Goal: Navigation & Orientation: Find specific page/section

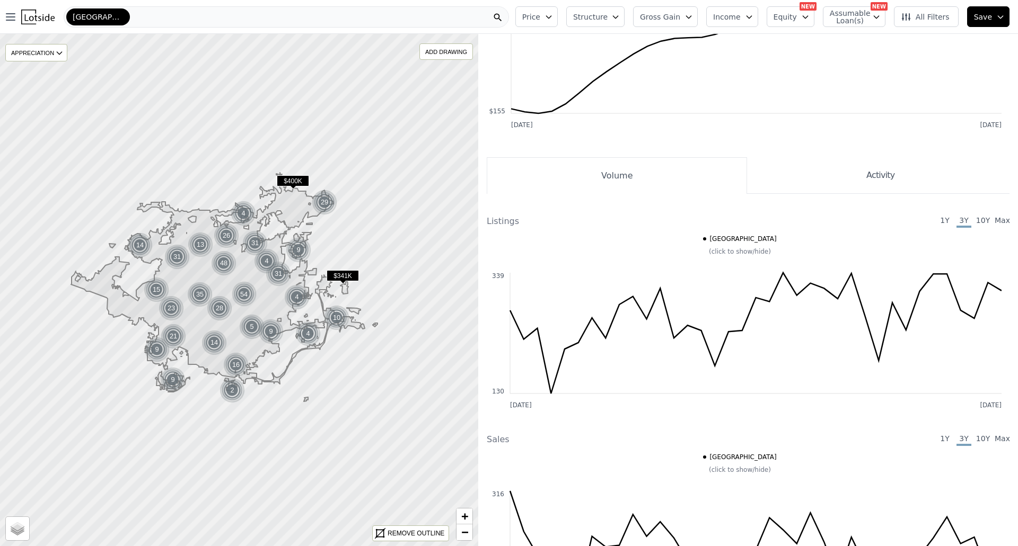
scroll to position [986, 0]
click at [47, 55] on div "APPRECIATION" at bounding box center [36, 52] width 62 height 17
click at [45, 98] on div "1Y" at bounding box center [45, 100] width 32 height 15
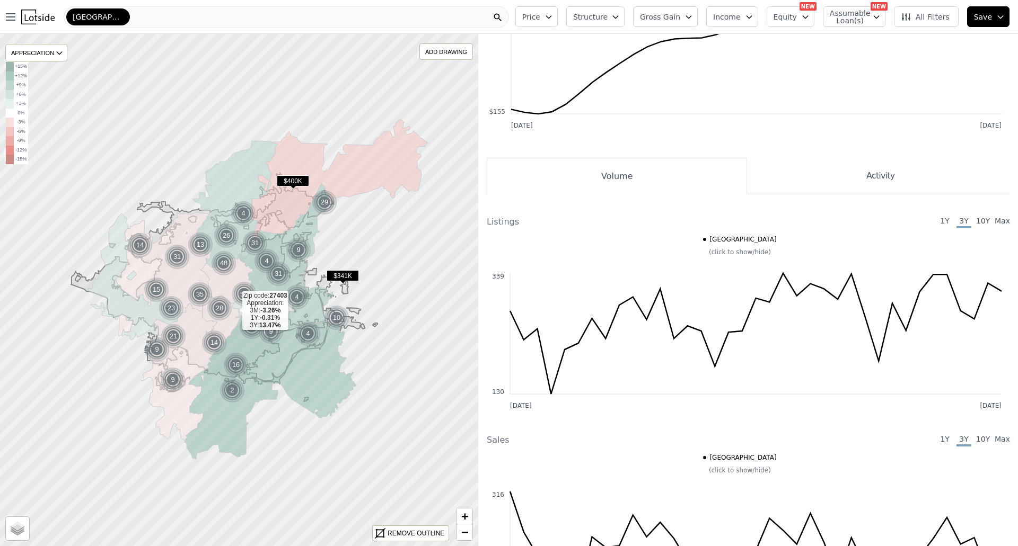
click at [234, 311] on icon at bounding box center [221, 319] width 38 height 49
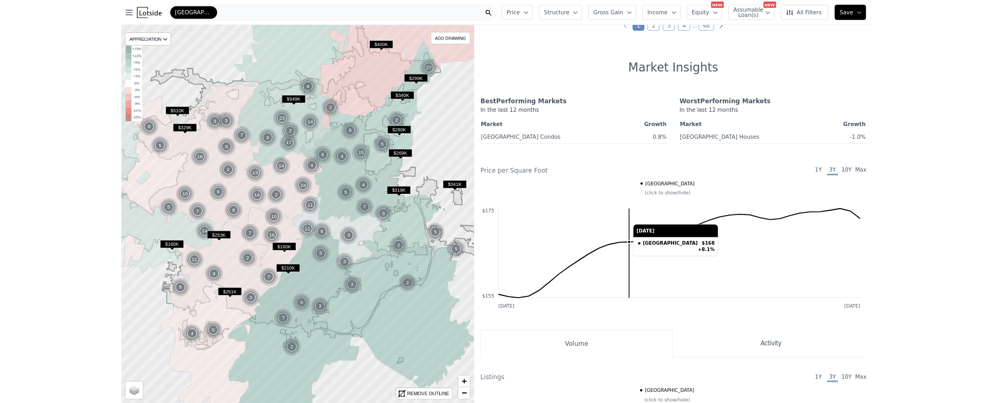
scroll to position [696, 0]
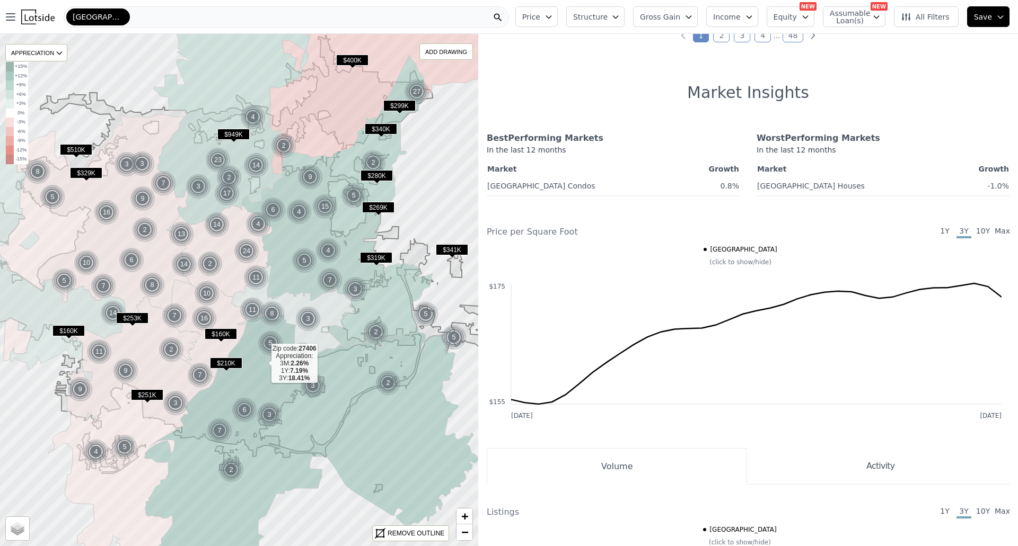
click at [263, 364] on icon at bounding box center [306, 455] width 343 height 285
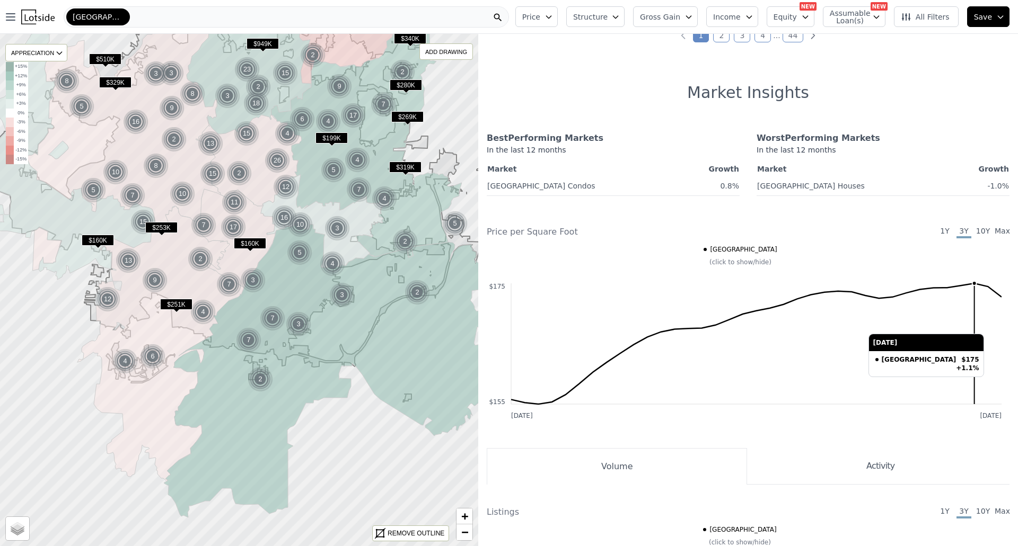
click at [978, 376] on icon "[DATE] [DATE] $155 $175" at bounding box center [744, 333] width 515 height 180
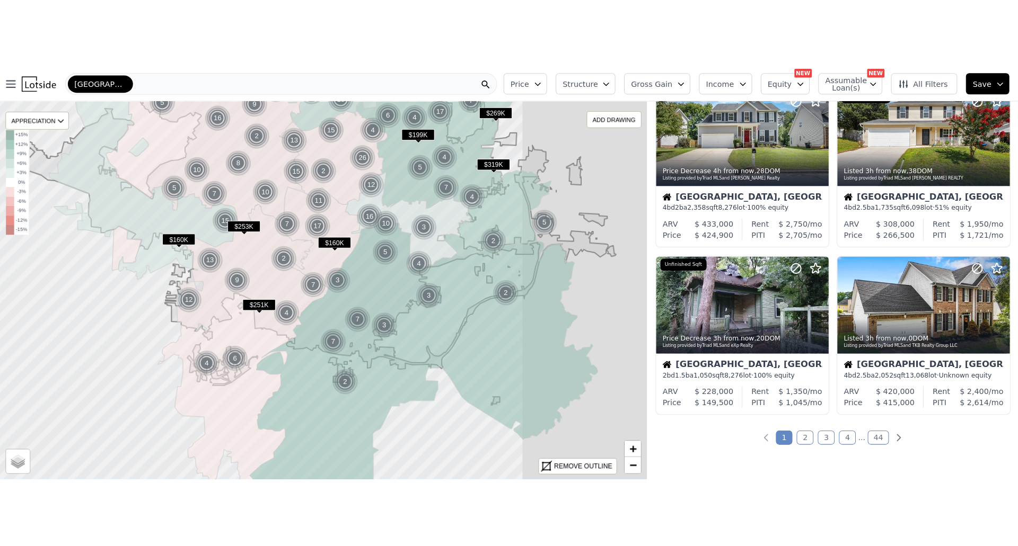
scroll to position [1023, 0]
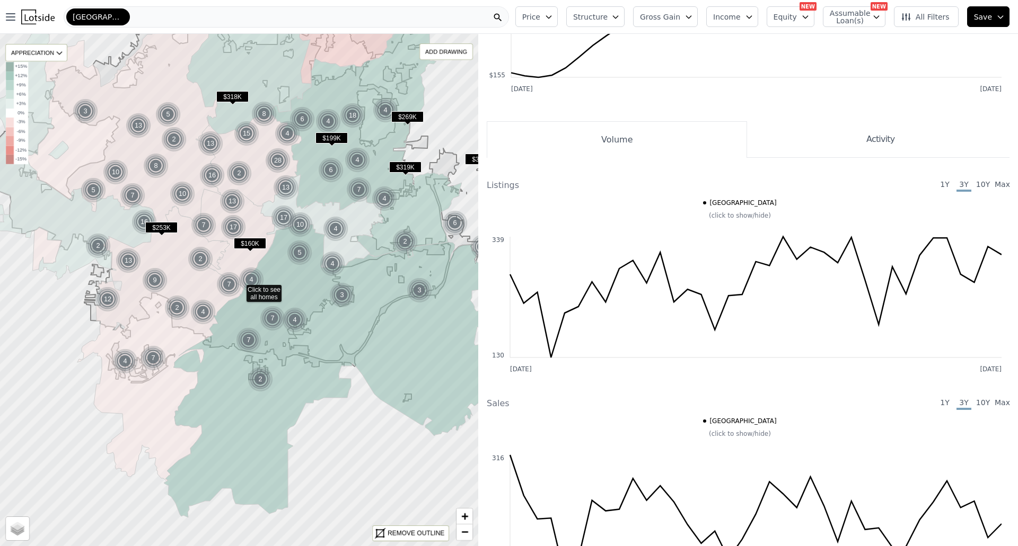
scroll to position [696, 0]
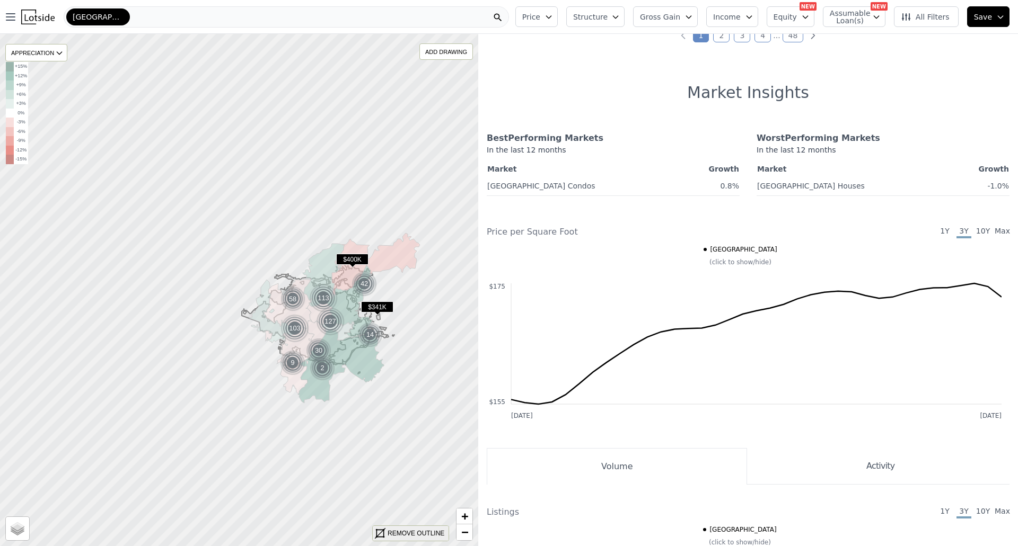
click at [410, 529] on div "REMOVE OUTLINE" at bounding box center [415, 534] width 57 height 10
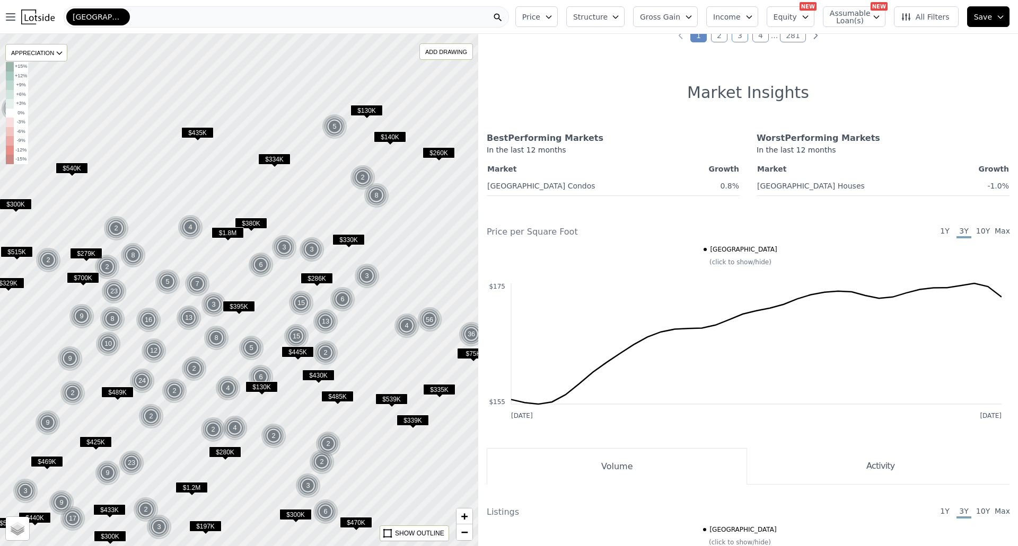
click at [410, 529] on div "SHOW OUTLINE" at bounding box center [419, 534] width 49 height 10
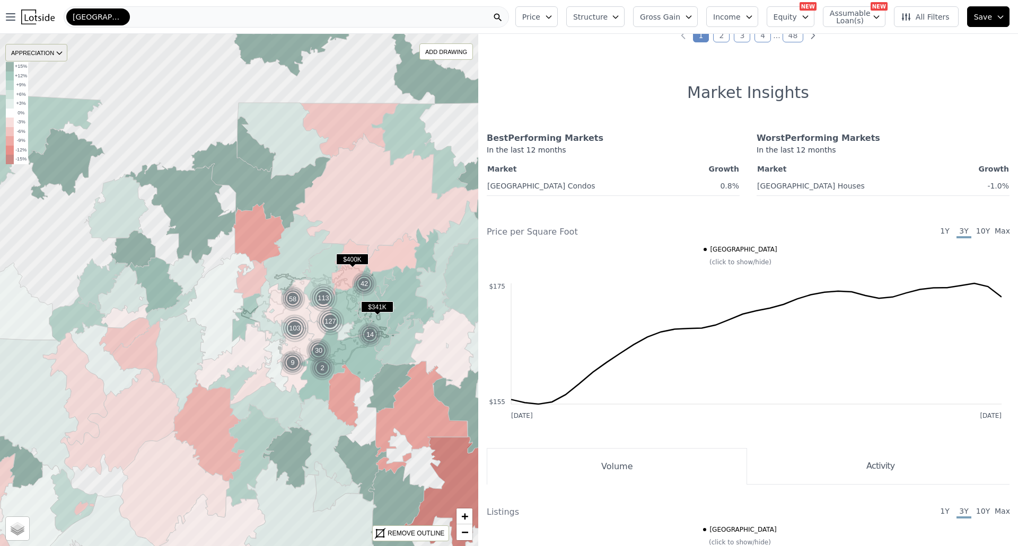
click at [51, 45] on div "APPRECIATION" at bounding box center [36, 52] width 62 height 17
click at [54, 94] on div "1Y" at bounding box center [45, 100] width 32 height 15
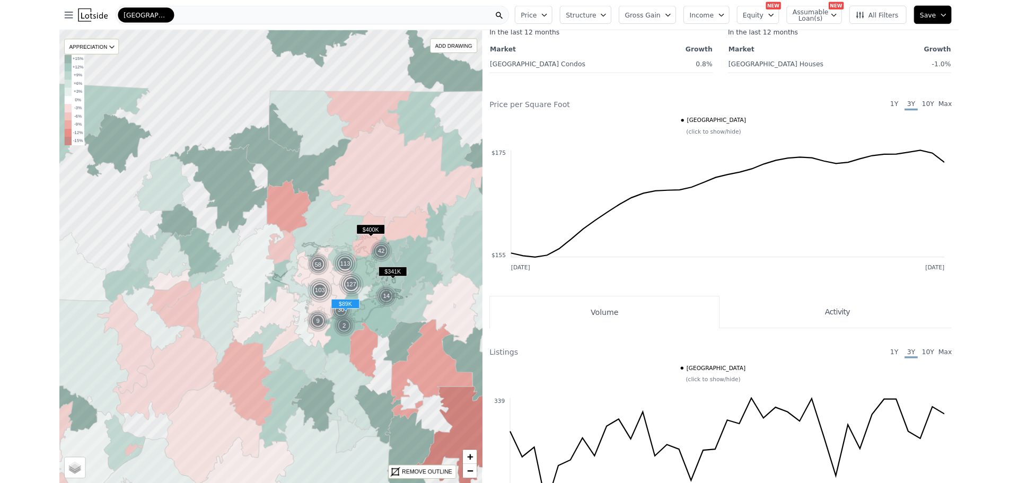
scroll to position [1012, 0]
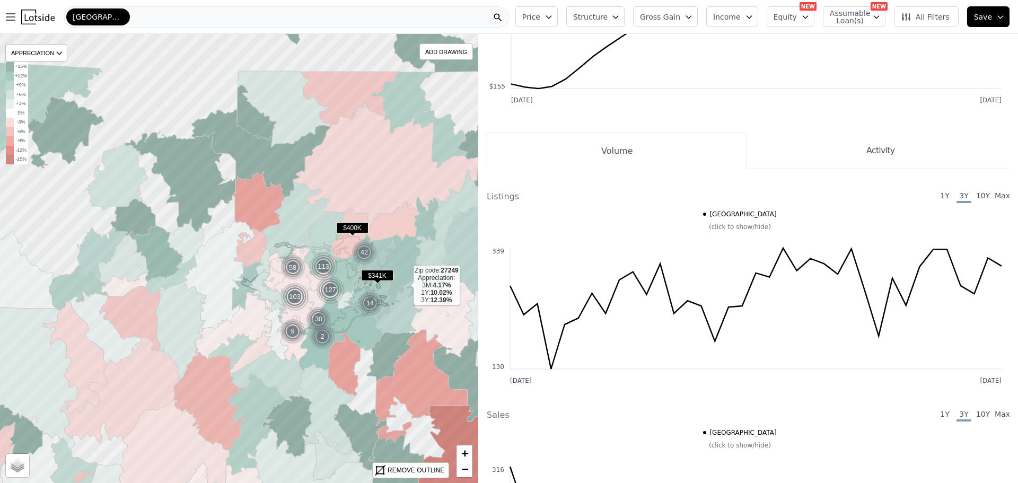
click at [405, 285] on icon at bounding box center [406, 250] width 65 height 107
click at [359, 344] on icon at bounding box center [341, 334] width 86 height 74
